Goal: Task Accomplishment & Management: Manage account settings

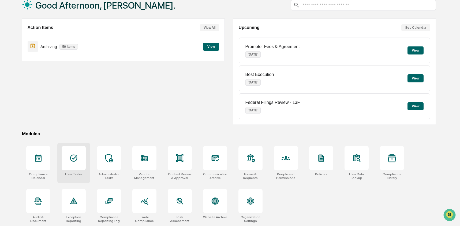
click at [81, 164] on div at bounding box center [74, 158] width 24 height 24
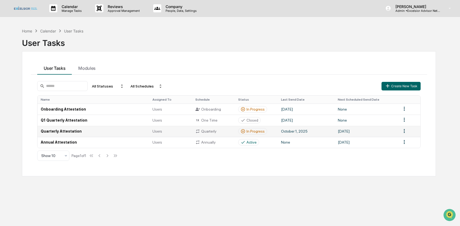
click at [81, 131] on td "Quarterly Attestation" at bounding box center [94, 131] width 112 height 11
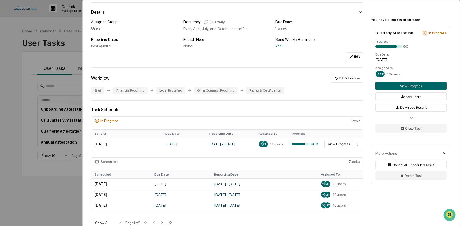
scroll to position [42, 0]
click at [179, 204] on td "[DATE]" at bounding box center [181, 204] width 60 height 11
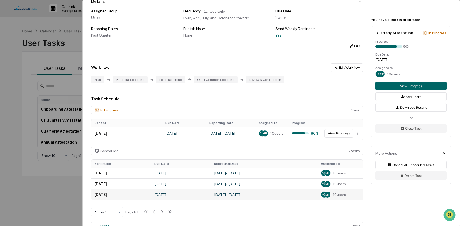
scroll to position [76, 0]
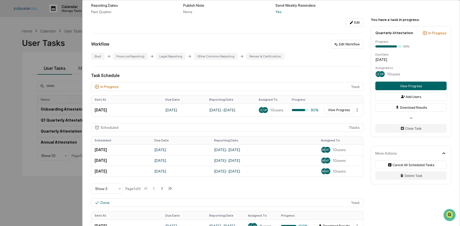
click at [65, 40] on div "User Tasks Quarterly Attestation Quarterly Attestation Active No description De…" at bounding box center [230, 113] width 460 height 226
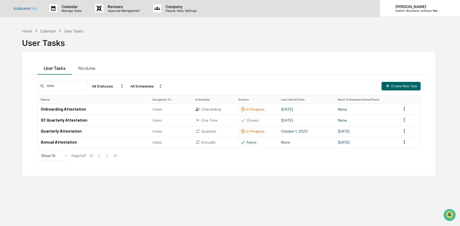
click at [432, 11] on p "Admin • Excelsior Advisor Network" at bounding box center [417, 11] width 50 height 4
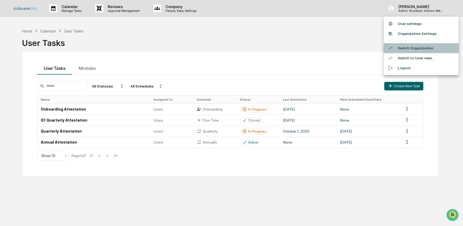
click at [434, 49] on li "Switch Organization" at bounding box center [421, 48] width 75 height 10
